Goal: Transaction & Acquisition: Purchase product/service

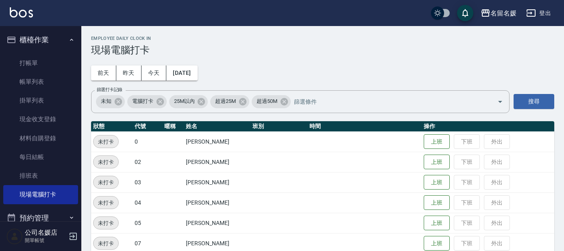
scroll to position [337, 0]
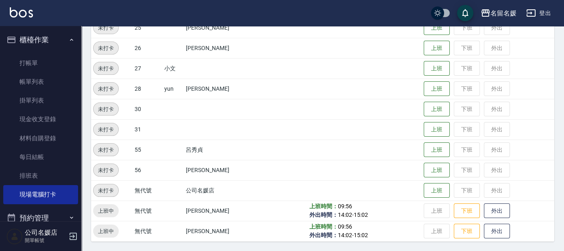
drag, startPoint x: 0, startPoint y: 0, endPoint x: 504, endPoint y: 202, distance: 543.5
click at [512, 211] on td "上班 下班 外出" at bounding box center [487, 210] width 132 height 20
drag, startPoint x: 496, startPoint y: 192, endPoint x: 492, endPoint y: 187, distance: 6.9
click at [496, 192] on td "上班 下班 外出" at bounding box center [487, 190] width 132 height 20
click at [33, 61] on link "打帳單" at bounding box center [40, 63] width 75 height 19
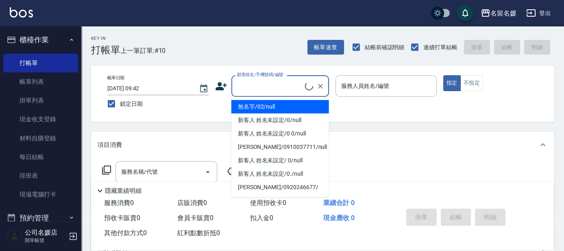
click at [285, 82] on input "顧客姓名/手機號碼/編號" at bounding box center [270, 86] width 70 height 14
click at [274, 104] on li "無名字/02/null" at bounding box center [280, 106] width 98 height 13
type input "無名字/02/null"
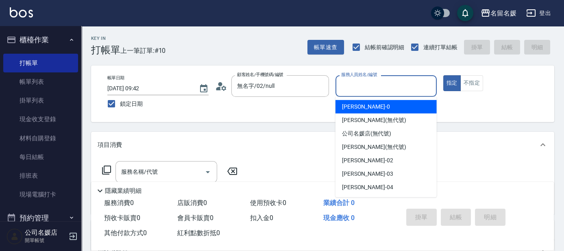
click at [363, 85] on input "服務人員姓名/編號" at bounding box center [386, 86] width 94 height 14
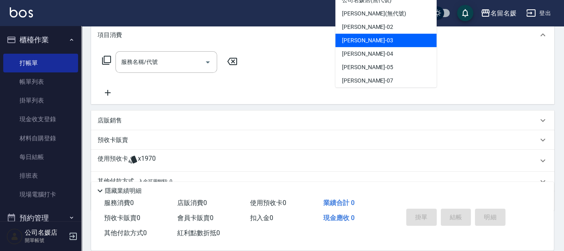
scroll to position [37, 0]
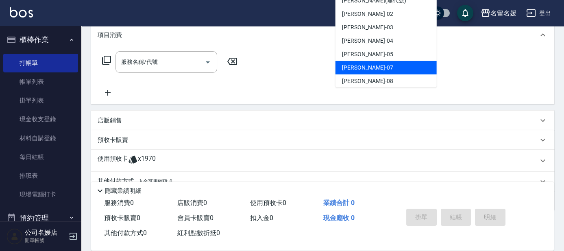
click at [369, 68] on div "[PERSON_NAME] -07" at bounding box center [385, 67] width 101 height 13
type input "[PERSON_NAME]-07"
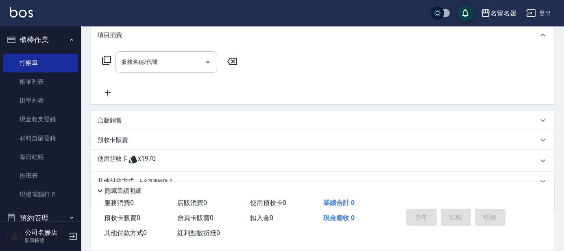
click at [145, 67] on input "服務名稱/代號" at bounding box center [160, 62] width 82 height 14
click at [102, 60] on icon at bounding box center [106, 60] width 9 height 9
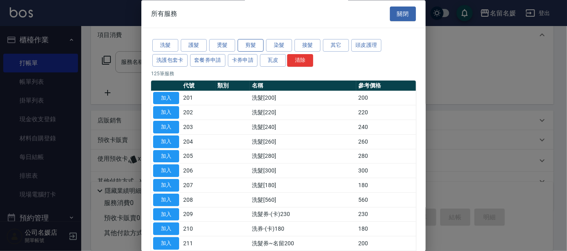
click at [250, 41] on button "剪髮" at bounding box center [251, 45] width 26 height 13
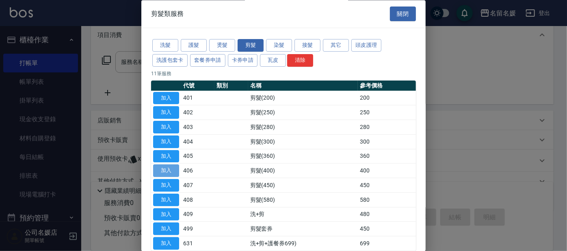
click at [157, 168] on button "加入" at bounding box center [166, 171] width 26 height 13
type input "剪髮(400)(406)"
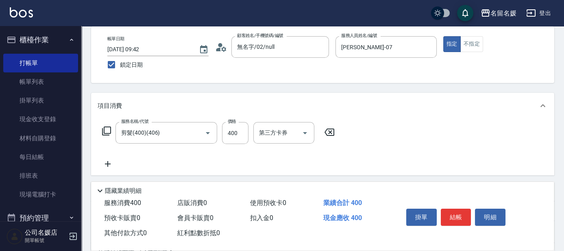
scroll to position [36, 0]
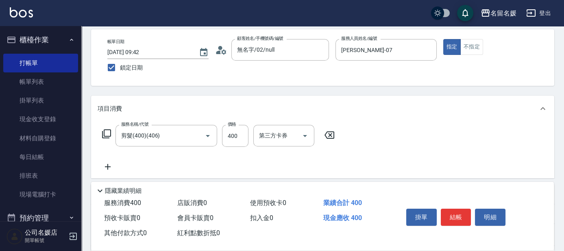
click at [106, 130] on icon at bounding box center [107, 134] width 10 height 10
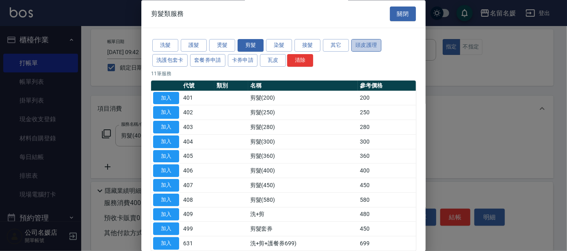
click at [361, 43] on button "頭皮護理" at bounding box center [367, 45] width 30 height 13
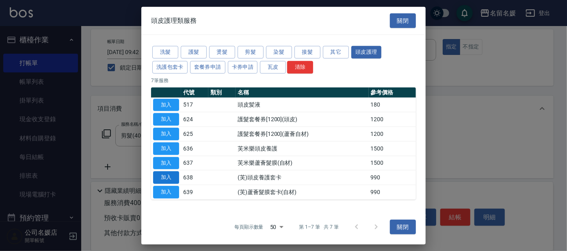
click at [168, 178] on button "加入" at bounding box center [166, 177] width 26 height 13
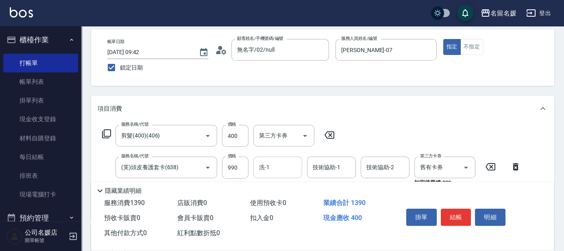
click at [281, 171] on input "洗-1" at bounding box center [277, 167] width 41 height 14
click at [284, 187] on span "[PERSON_NAME]-23" at bounding box center [285, 188] width 51 height 9
type input "[PERSON_NAME]-23"
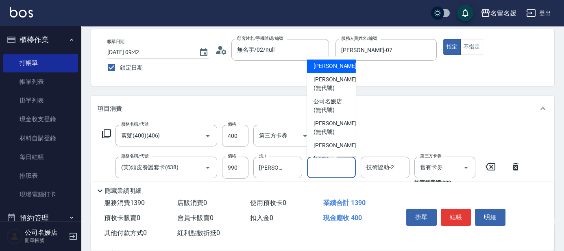
click at [328, 169] on div "技術協助-1 技術協助-1" at bounding box center [331, 167] width 49 height 22
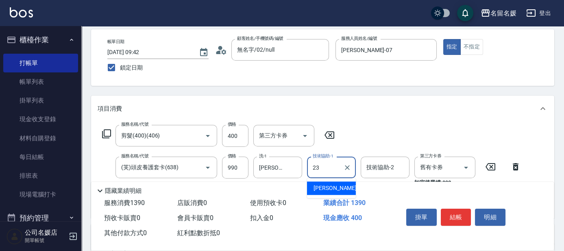
click at [331, 185] on span "[PERSON_NAME]-23" at bounding box center [338, 188] width 51 height 9
type input "[PERSON_NAME]-23"
click at [430, 168] on input "舊有卡券" at bounding box center [433, 167] width 31 height 14
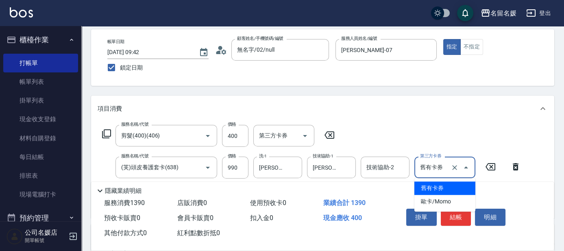
click at [431, 185] on span "舊有卡券" at bounding box center [444, 187] width 61 height 13
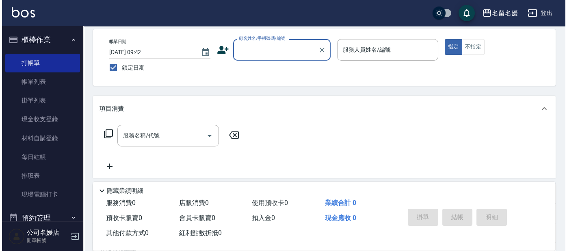
scroll to position [0, 0]
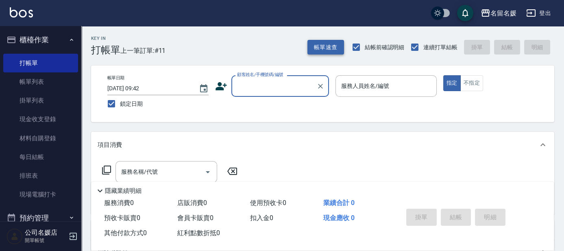
click at [320, 43] on button "帳單速查" at bounding box center [325, 47] width 37 height 15
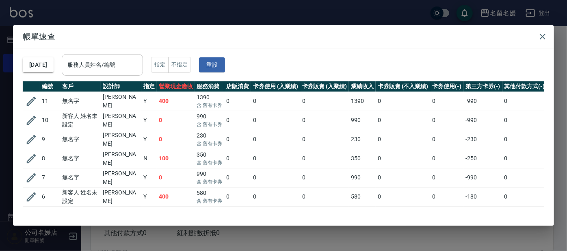
click at [105, 68] on input "服務人員姓名/編號" at bounding box center [102, 65] width 74 height 14
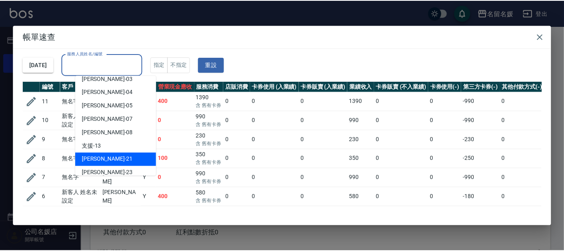
scroll to position [74, 0]
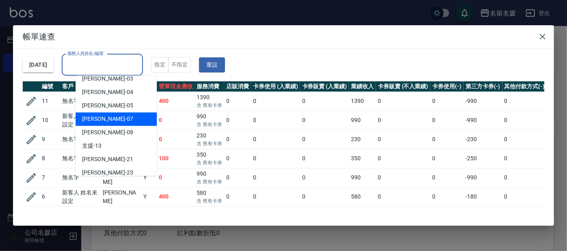
click at [112, 117] on div "[PERSON_NAME] -07" at bounding box center [116, 118] width 81 height 13
type input "[PERSON_NAME]-07"
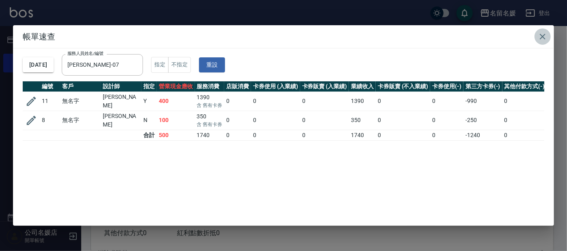
click at [543, 35] on icon "button" at bounding box center [543, 37] width 10 height 10
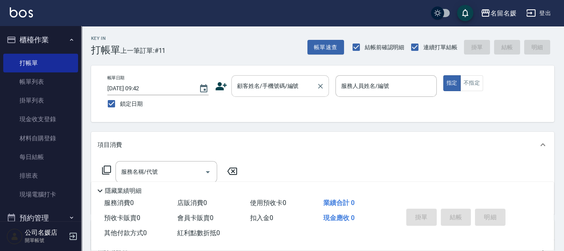
click at [259, 85] on input "顧客姓名/手機號碼/編號" at bounding box center [274, 86] width 78 height 14
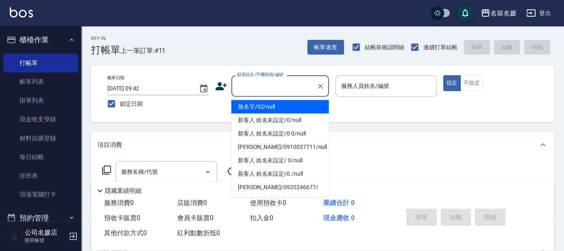
click at [272, 108] on li "無名字/02/null" at bounding box center [280, 106] width 98 height 13
type input "無名字/02/null"
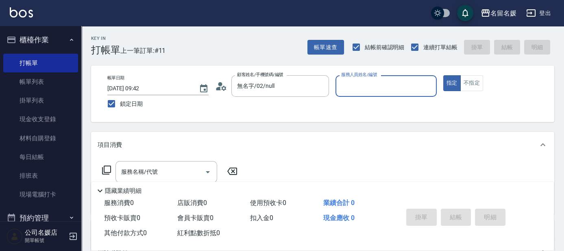
click at [348, 86] on input "服務人員姓名/編號" at bounding box center [386, 86] width 94 height 14
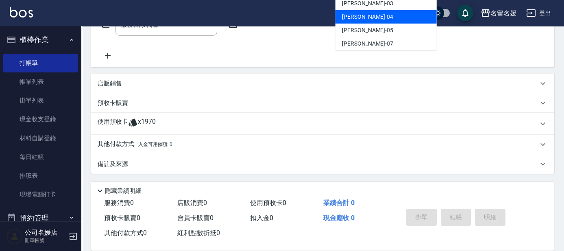
scroll to position [37, 0]
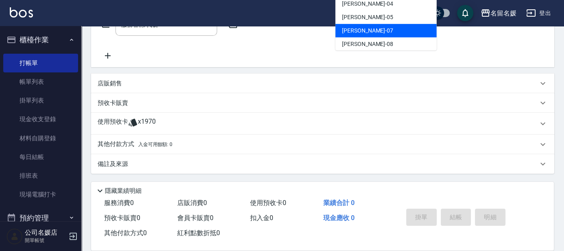
click at [371, 30] on div "[PERSON_NAME] -07" at bounding box center [385, 30] width 101 height 13
type input "[PERSON_NAME]-07"
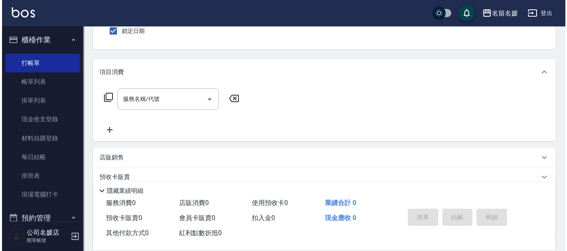
scroll to position [0, 0]
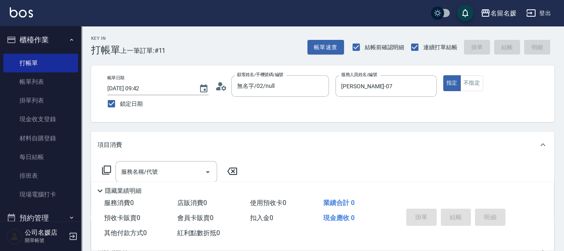
click at [107, 168] on icon at bounding box center [107, 170] width 10 height 10
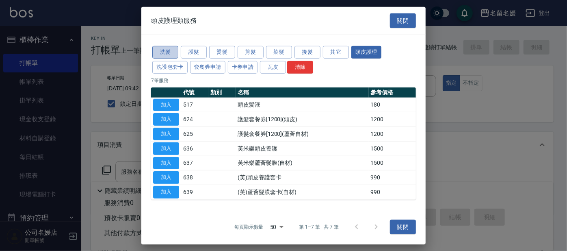
click at [166, 54] on button "洗髮" at bounding box center [165, 52] width 26 height 13
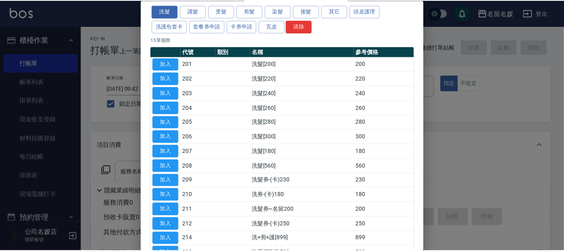
scroll to position [101, 0]
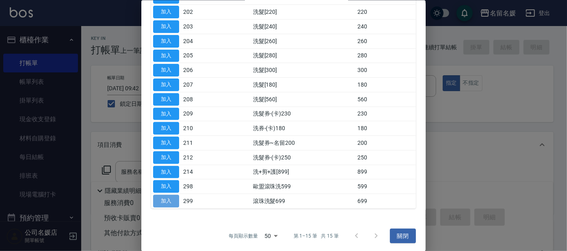
click at [171, 199] on button "加入" at bounding box center [166, 201] width 26 height 13
type input "滾珠洗髮699(299)"
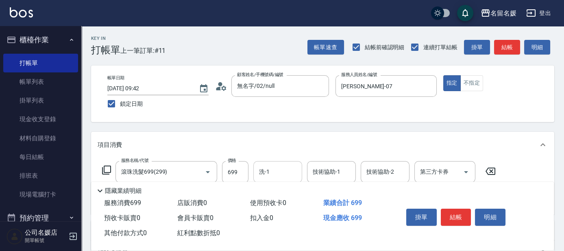
click at [280, 173] on input "洗-1" at bounding box center [277, 172] width 41 height 14
click at [275, 192] on span "yun -28" at bounding box center [268, 192] width 17 height 9
type input "yun-28"
click at [330, 172] on div "技術協助-1 技術協助-1" at bounding box center [331, 172] width 49 height 22
click at [329, 191] on span "yun -28" at bounding box center [321, 192] width 17 height 9
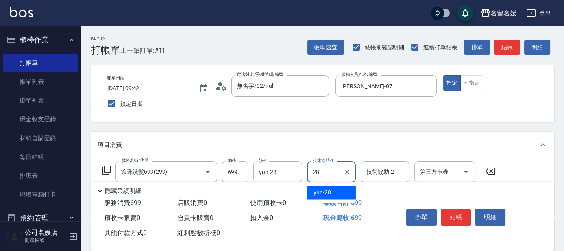
type input "yun-28"
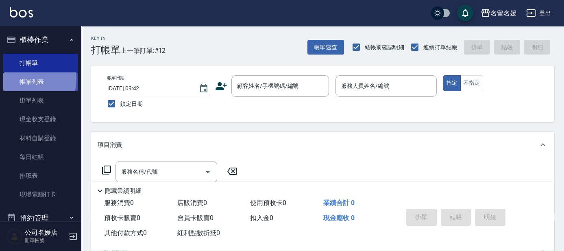
click at [26, 79] on link "帳單列表" at bounding box center [40, 81] width 75 height 19
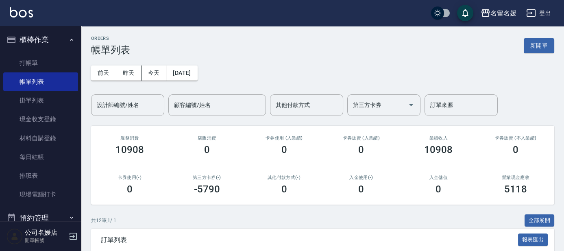
scroll to position [148, 0]
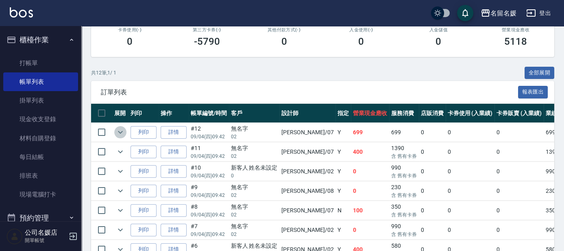
click at [121, 132] on icon "expand row" at bounding box center [120, 132] width 10 height 10
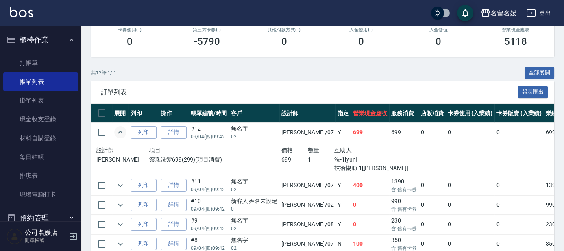
click at [93, 86] on div "訂單列表 報表匯出" at bounding box center [322, 92] width 463 height 22
click at [15, 63] on link "打帳單" at bounding box center [40, 63] width 75 height 19
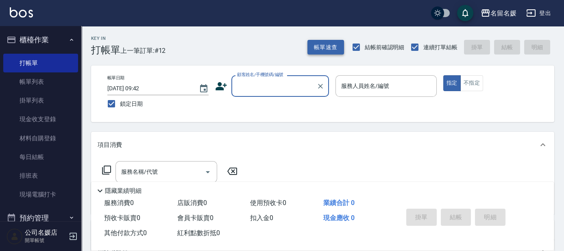
click at [326, 49] on button "帳單速查" at bounding box center [325, 47] width 37 height 15
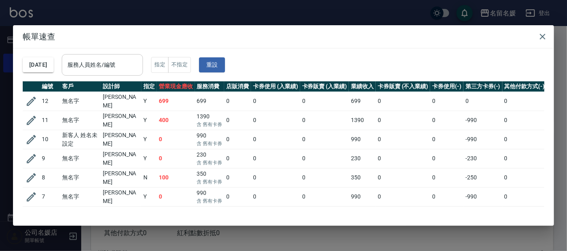
click at [108, 63] on input "服務人員姓名/編號" at bounding box center [102, 65] width 74 height 14
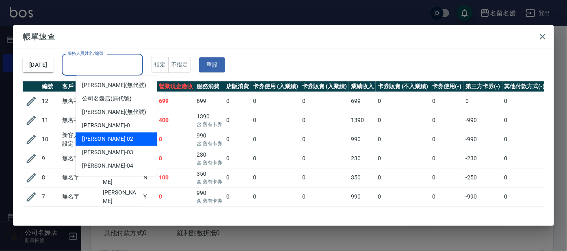
click at [132, 135] on div "[PERSON_NAME]-02" at bounding box center [116, 138] width 81 height 13
type input "[PERSON_NAME]-02"
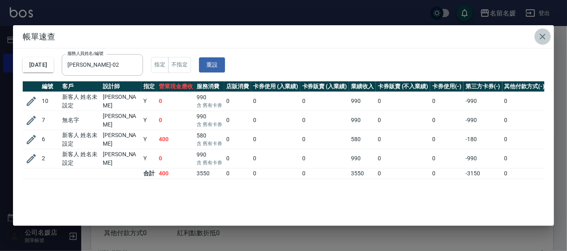
click at [544, 34] on icon "button" at bounding box center [543, 37] width 10 height 10
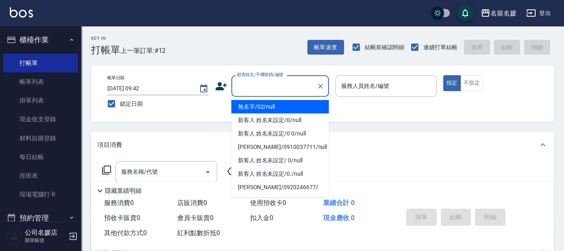
click at [255, 88] on input "顧客姓名/手機號碼/編號" at bounding box center [274, 86] width 78 height 14
type input "無名字/02/null"
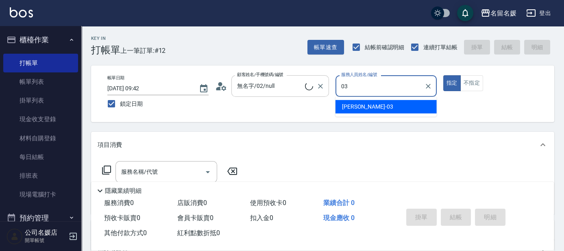
type input "03"
type button "true"
type input "299"
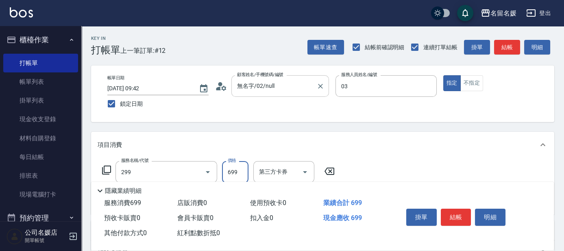
type input "新客人 姓名未設定/0/null"
type input "[PERSON_NAME]-03"
type input "滾珠洗髮699(299)"
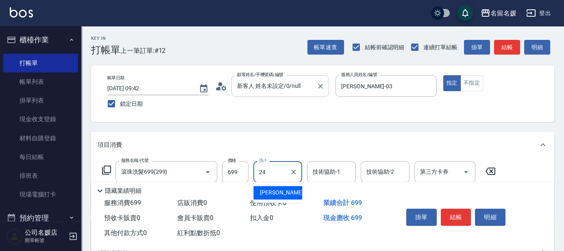
type input "[PERSON_NAME]-24"
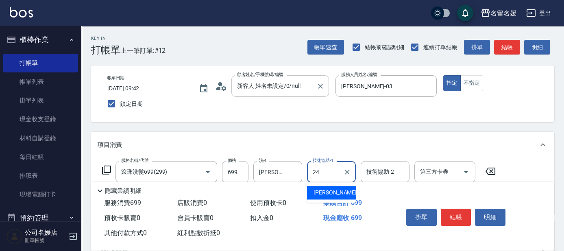
type input "[PERSON_NAME]-24"
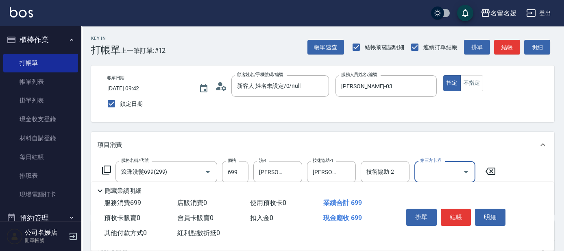
scroll to position [74, 0]
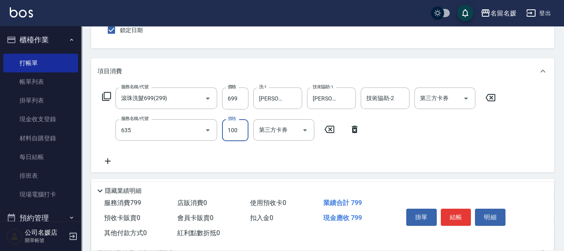
type input "[PERSON_NAME].玻酸.晶膜.水療(635)"
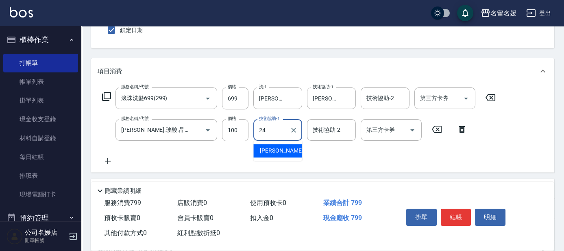
type input "[PERSON_NAME]-24"
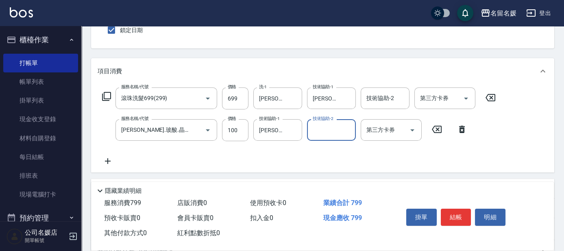
scroll to position [0, 0]
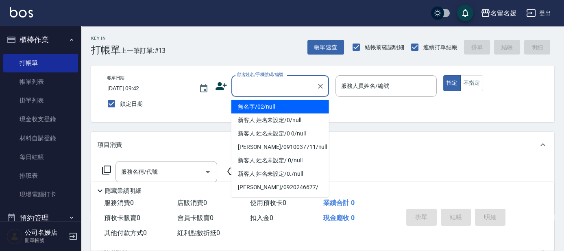
click at [264, 89] on input "顧客姓名/手機號碼/編號" at bounding box center [274, 86] width 78 height 14
click at [284, 107] on li "無名字/02/null" at bounding box center [280, 106] width 98 height 13
type input "無名字/02/null"
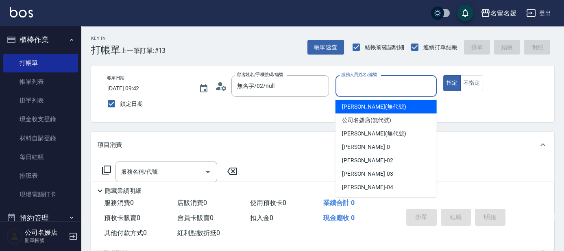
click at [380, 83] on input "服務人員姓名/編號" at bounding box center [386, 86] width 94 height 14
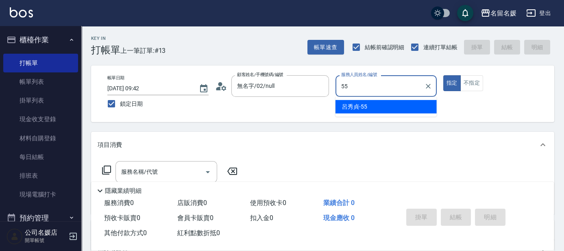
type input "[PERSON_NAME]-55"
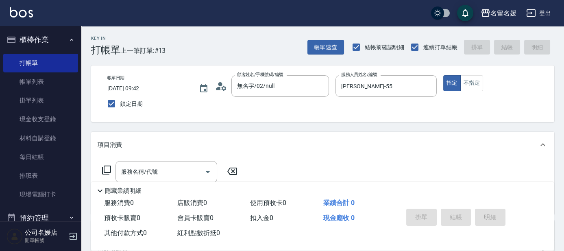
click at [107, 170] on icon at bounding box center [107, 170] width 10 height 10
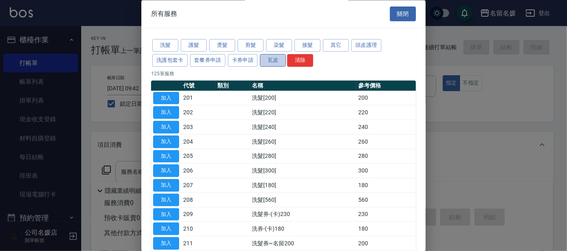
click at [277, 59] on button "瓦皮" at bounding box center [273, 60] width 26 height 13
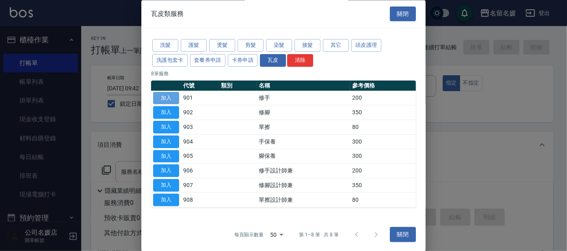
click at [168, 97] on button "加入" at bounding box center [166, 98] width 26 height 13
type input "修手(901)"
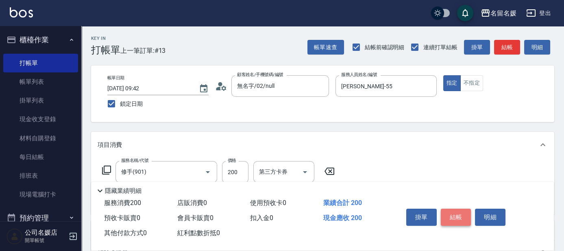
click at [457, 216] on button "結帳" at bounding box center [456, 216] width 30 height 17
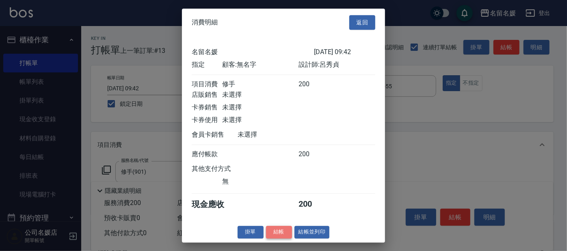
drag, startPoint x: 271, startPoint y: 237, endPoint x: 288, endPoint y: 233, distance: 18.0
click at [271, 237] on button "結帳" at bounding box center [279, 232] width 26 height 13
